Goal: Complete application form

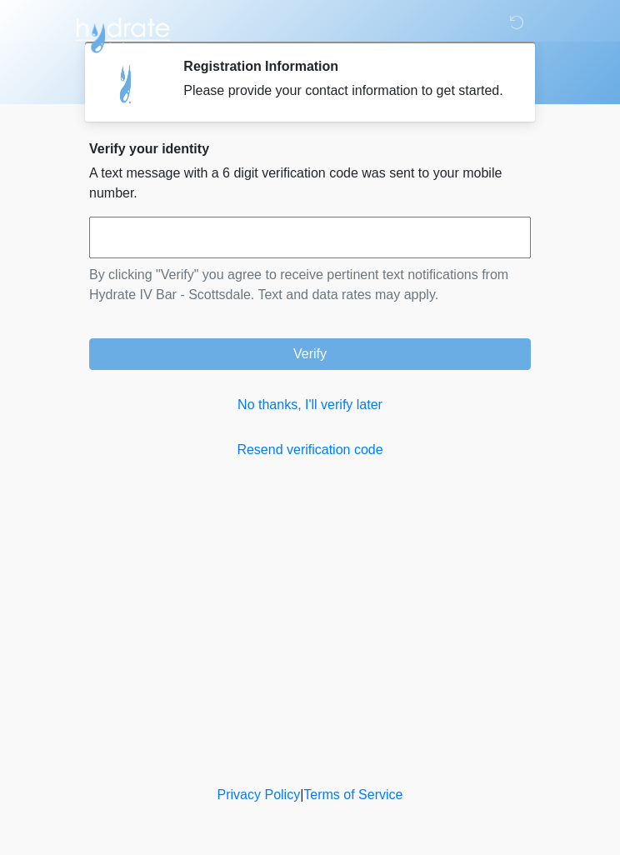
click at [376, 258] on input "text" at bounding box center [310, 238] width 442 height 42
type input "******"
click at [388, 368] on button "Verify" at bounding box center [310, 354] width 442 height 32
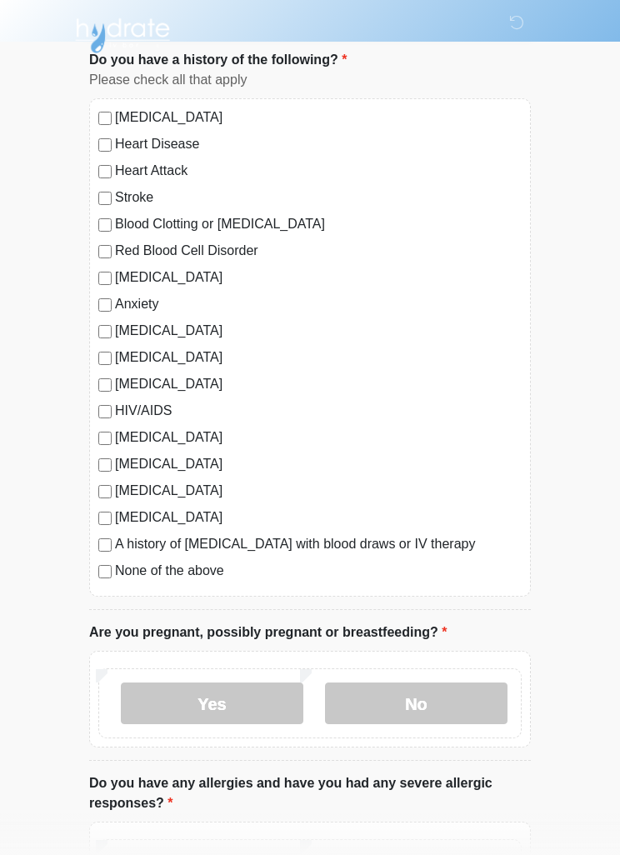
scroll to position [107, 0]
click at [198, 573] on label "None of the above" at bounding box center [318, 571] width 407 height 20
click at [450, 699] on label "No" at bounding box center [416, 704] width 183 height 42
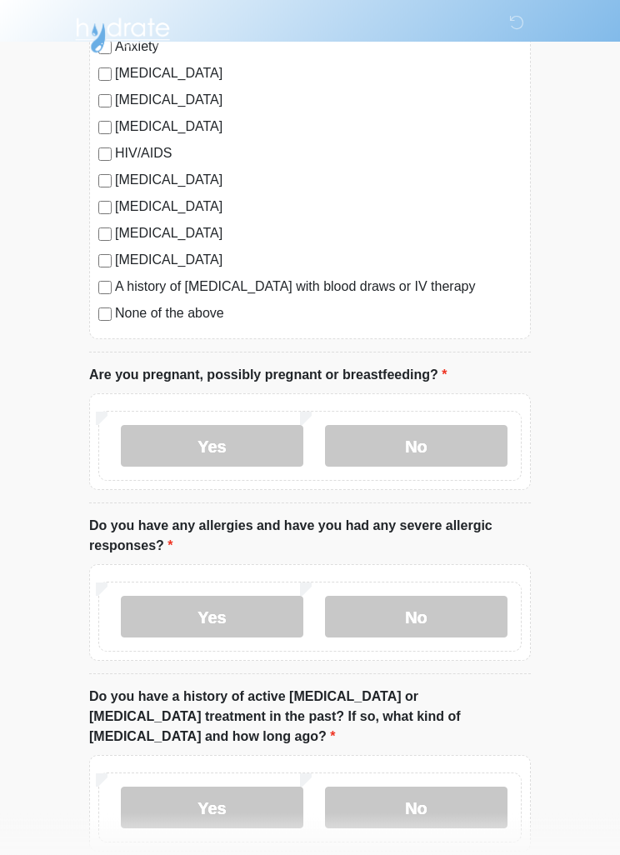
scroll to position [364, 0]
click at [424, 618] on label "No" at bounding box center [416, 617] width 183 height 42
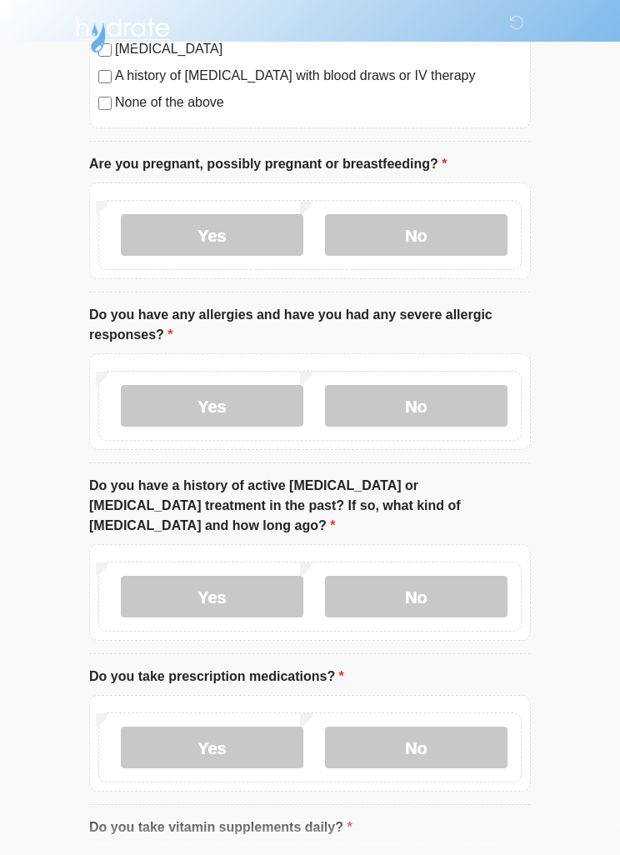
scroll to position [575, 0]
click at [438, 576] on label "No" at bounding box center [416, 597] width 183 height 42
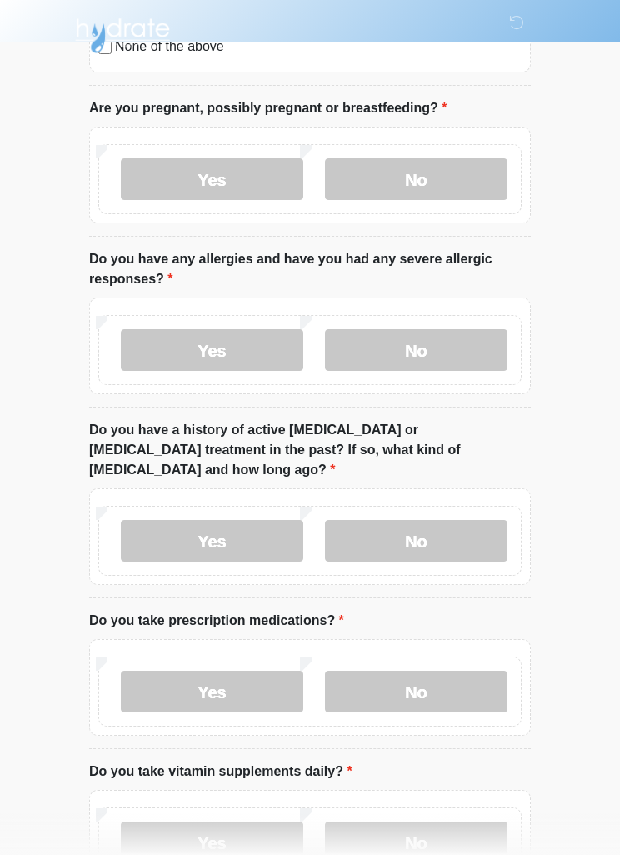
scroll to position [735, 0]
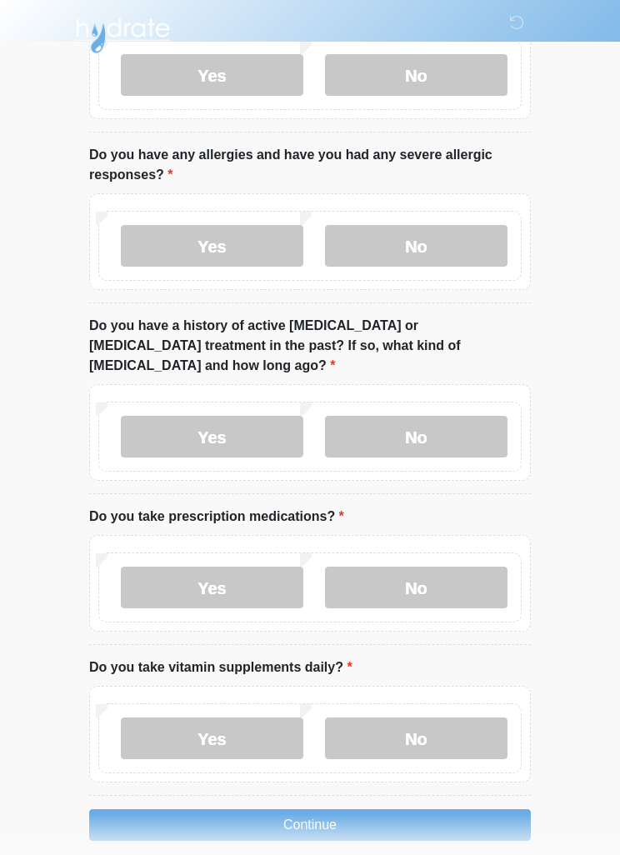
click at [244, 567] on label "Yes" at bounding box center [212, 588] width 183 height 42
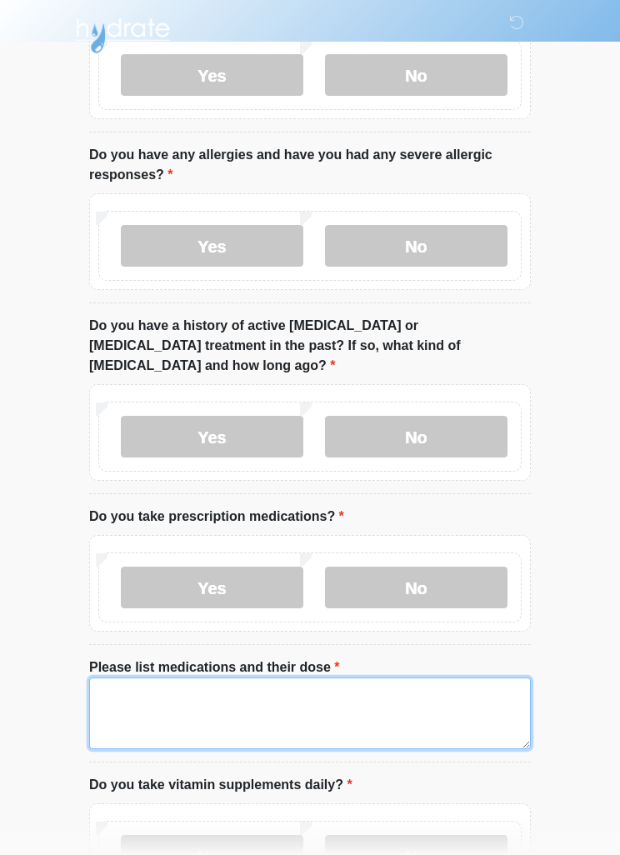
click at [368, 682] on textarea "Please list medications and their dose" at bounding box center [310, 714] width 442 height 72
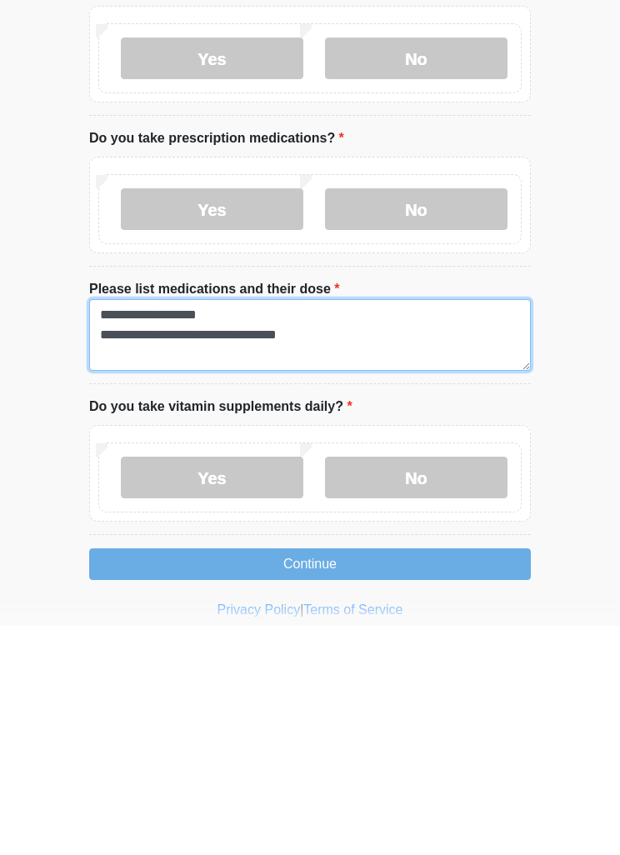
type textarea "**********"
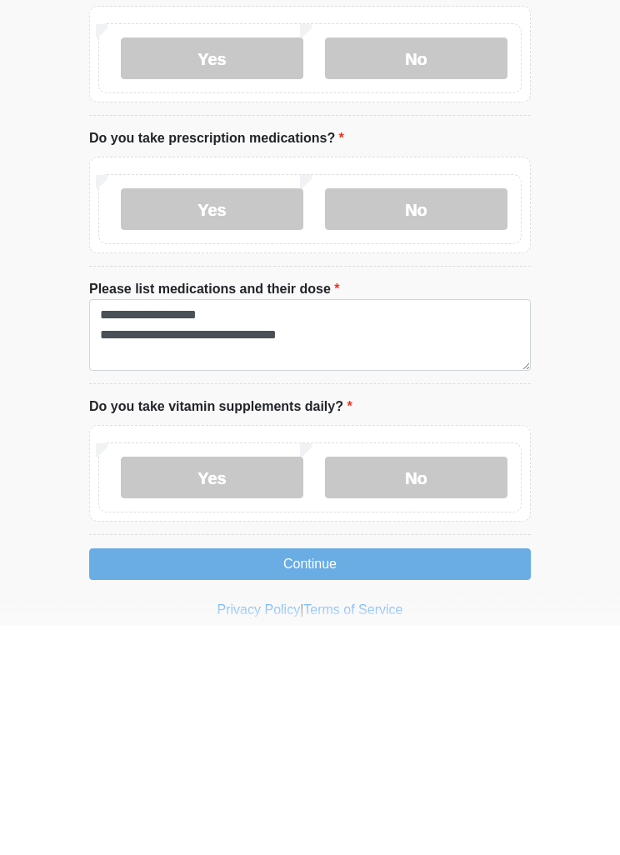
click at [238, 687] on label "Yes" at bounding box center [212, 708] width 183 height 42
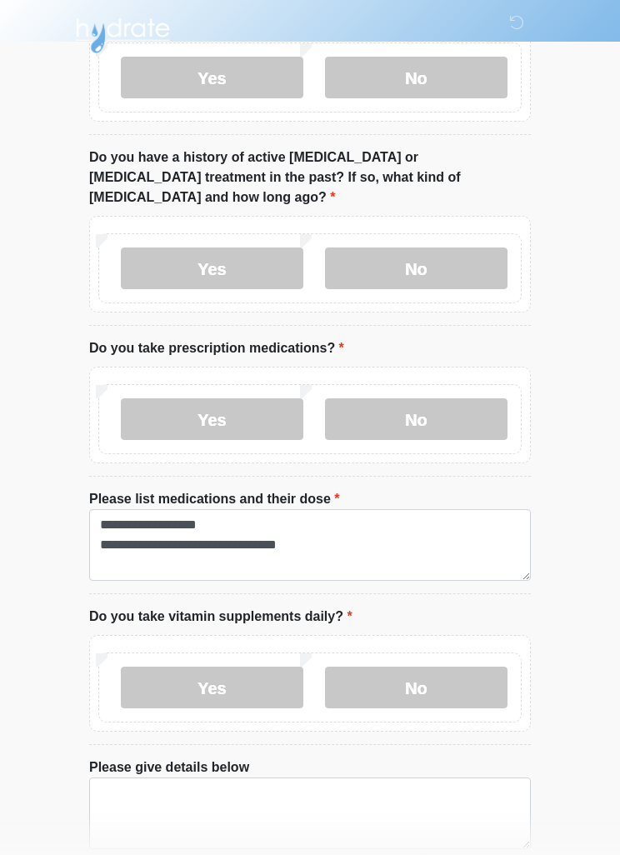
scroll to position [969, 0]
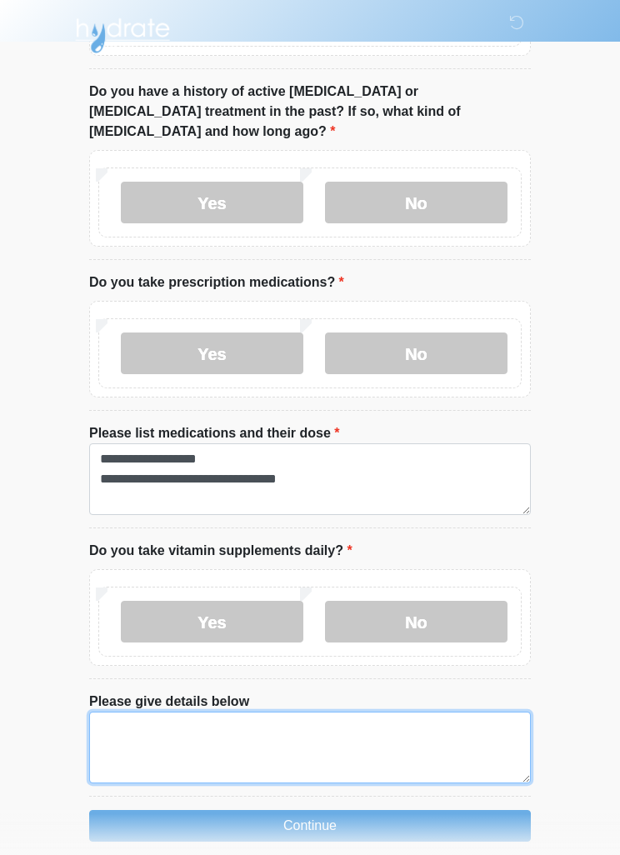
click at [305, 726] on textarea "Please give details below" at bounding box center [310, 748] width 442 height 72
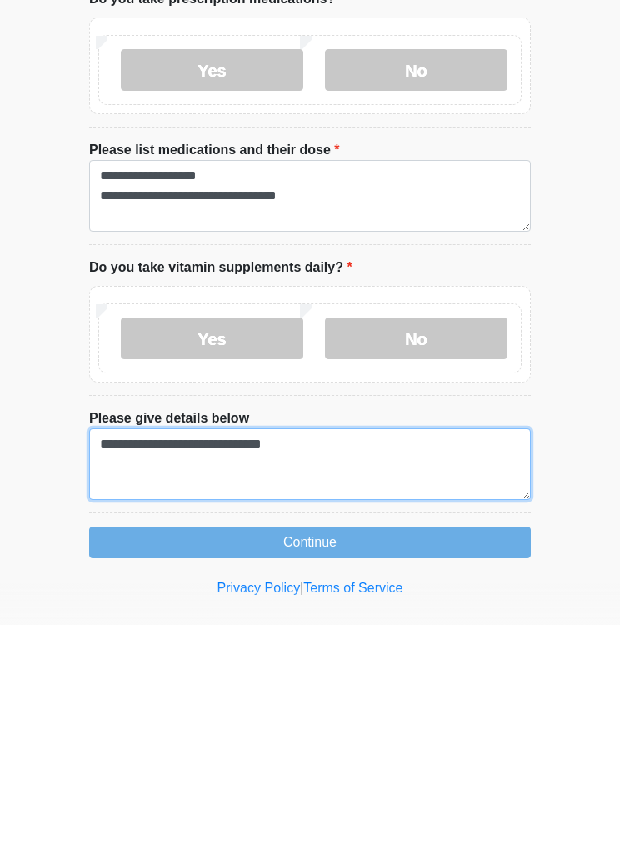
type textarea "**********"
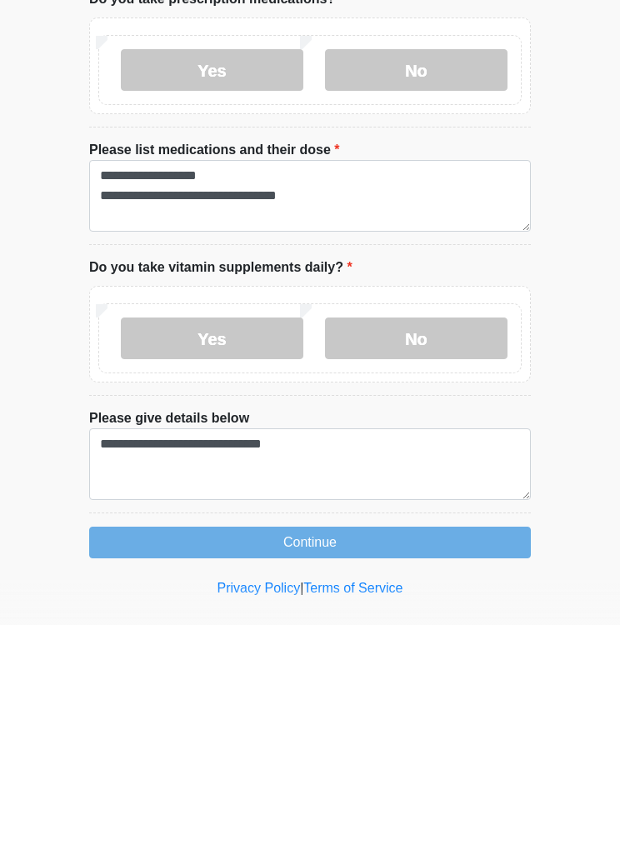
click at [434, 757] on button "Continue" at bounding box center [310, 773] width 442 height 32
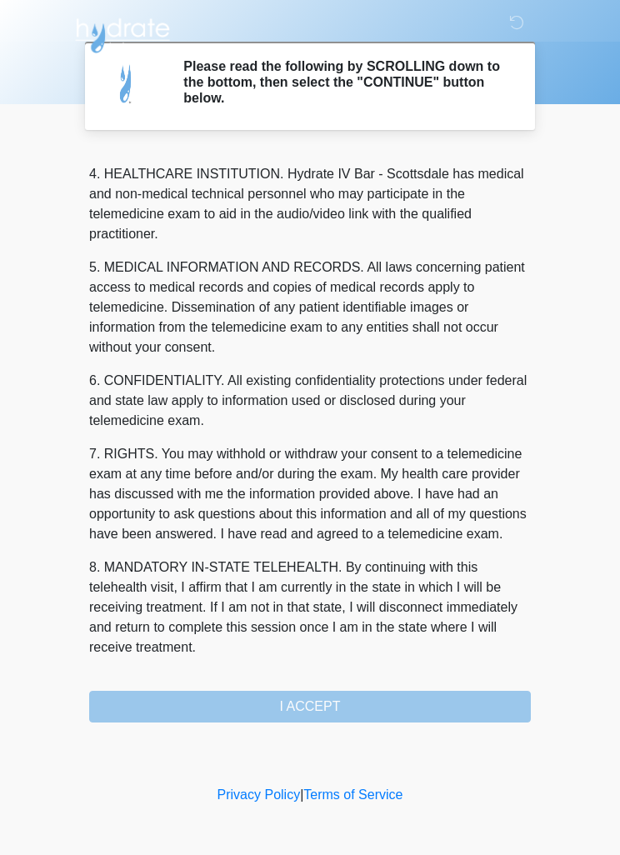
scroll to position [465, 0]
click at [366, 704] on button "I ACCEPT" at bounding box center [310, 707] width 442 height 32
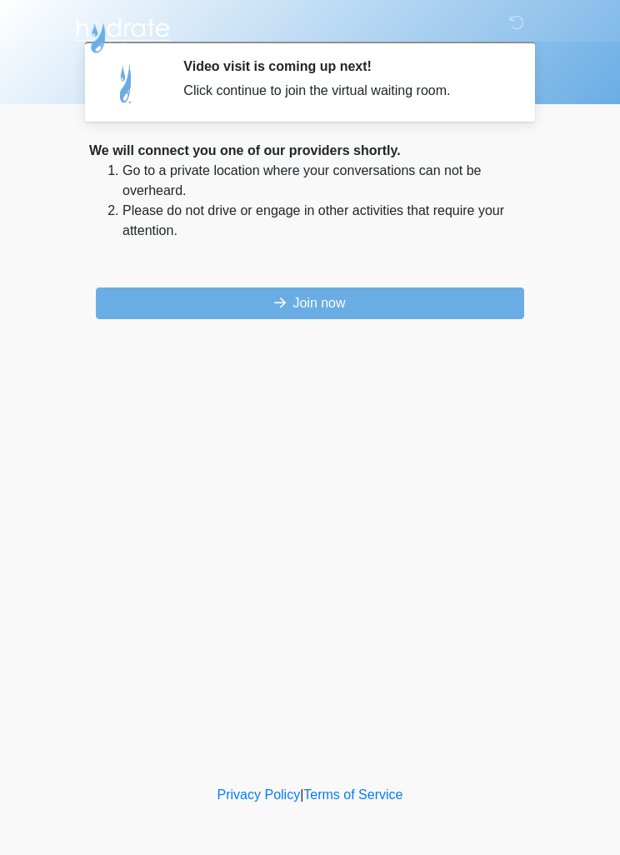
click at [446, 308] on button "Join now" at bounding box center [310, 304] width 428 height 32
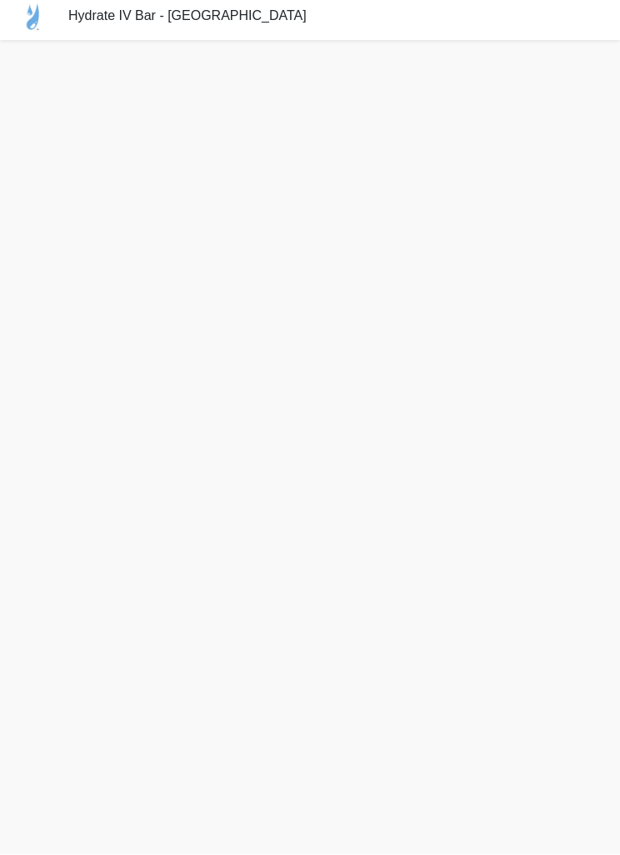
scroll to position [48, 0]
